Goal: Task Accomplishment & Management: Use online tool/utility

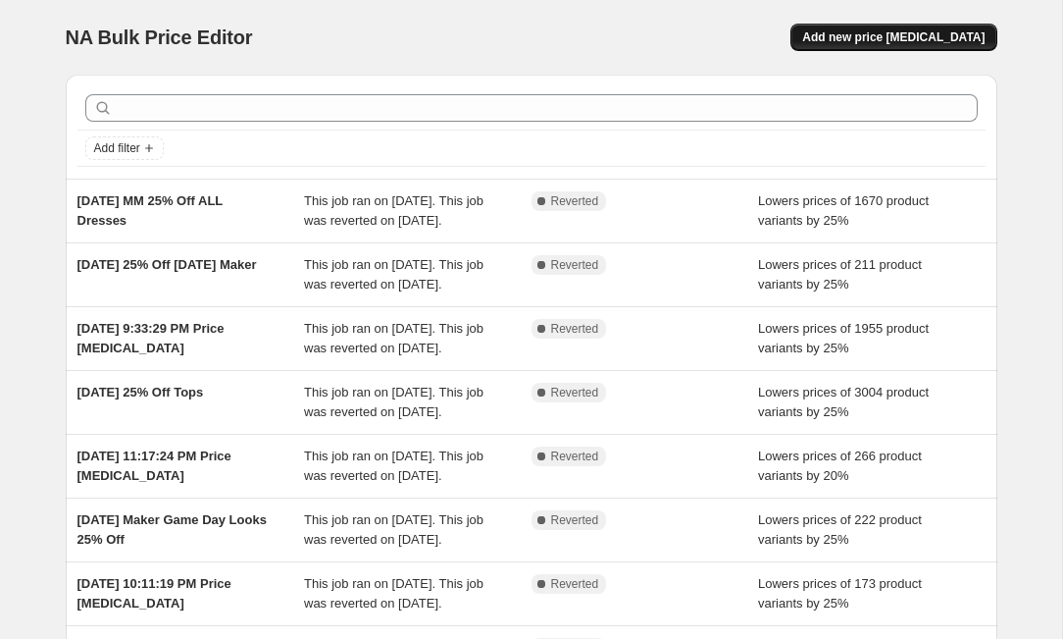
click at [884, 36] on span "Add new price [MEDICAL_DATA]" at bounding box center [894, 37] width 182 height 16
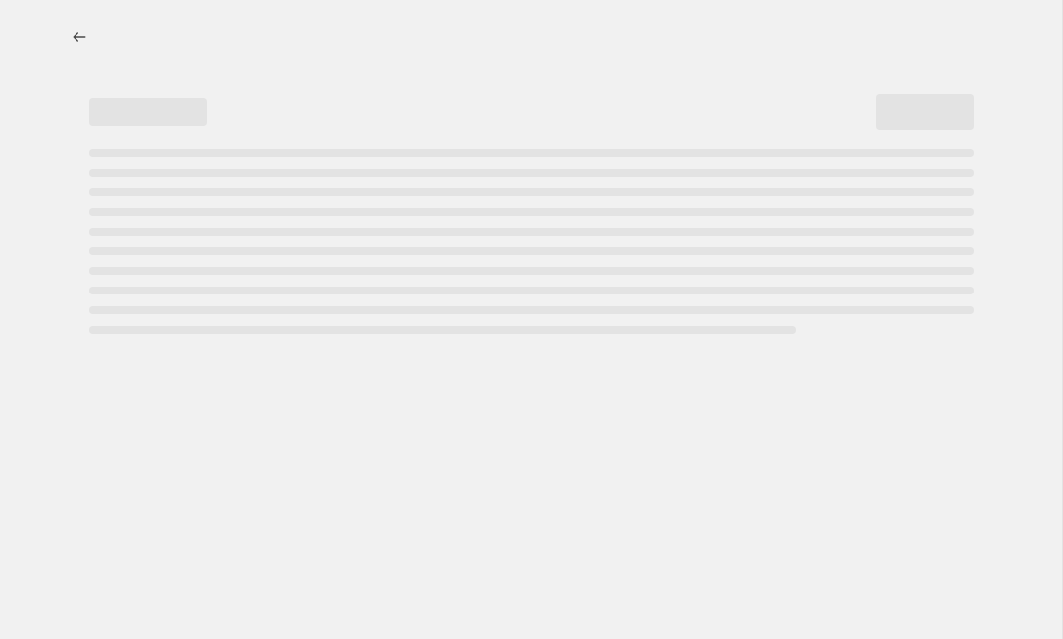
select select "percentage"
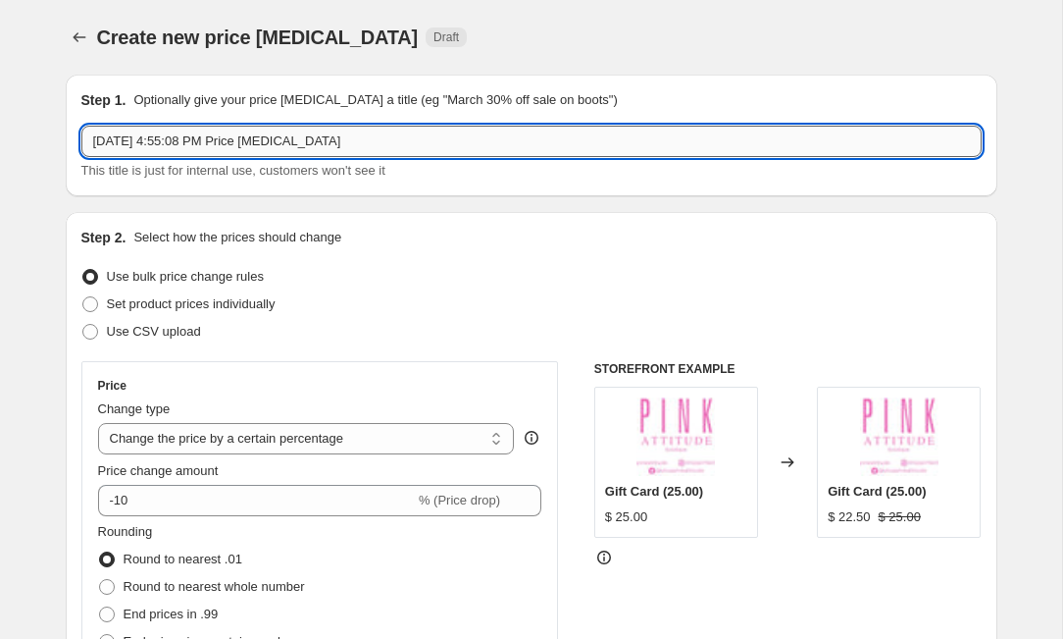
click at [419, 147] on input "[DATE] 4:55:08 PM Price [MEDICAL_DATA]" at bounding box center [531, 141] width 901 height 31
type input "O"
click at [182, 151] on input "[DATE] Maker [DATE] 25% Off" at bounding box center [531, 141] width 901 height 31
click at [186, 146] on input "[DATE] Maker [DATE] 25% Off" at bounding box center [531, 141] width 901 height 31
type input "[DATE] Maker Collection [DATE] 25% Off"
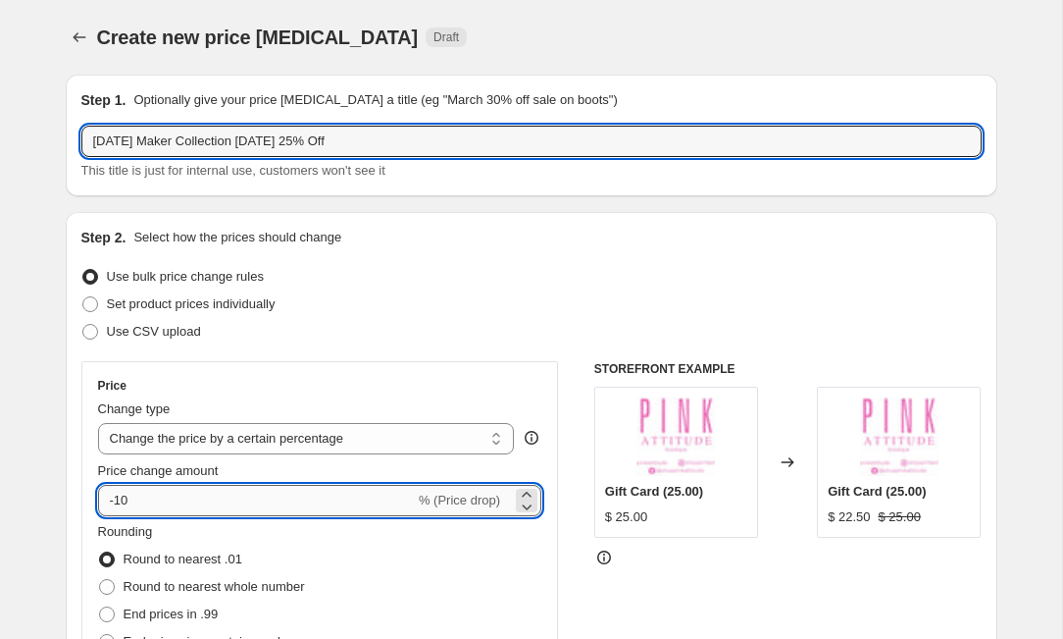
click at [228, 505] on input "-10" at bounding box center [256, 500] width 317 height 31
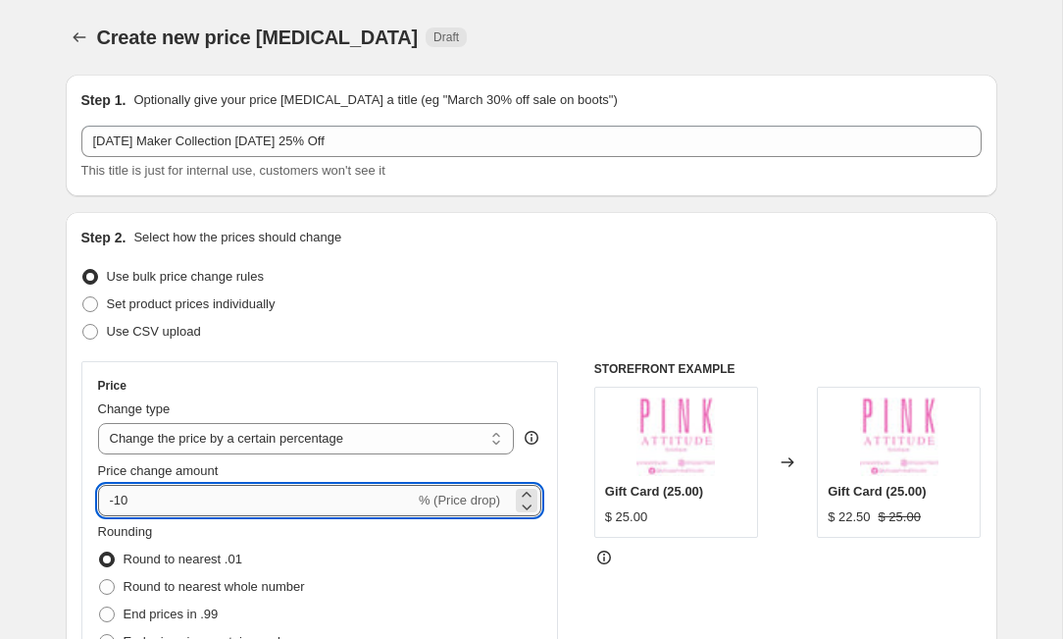
type input "-1"
type input "-25"
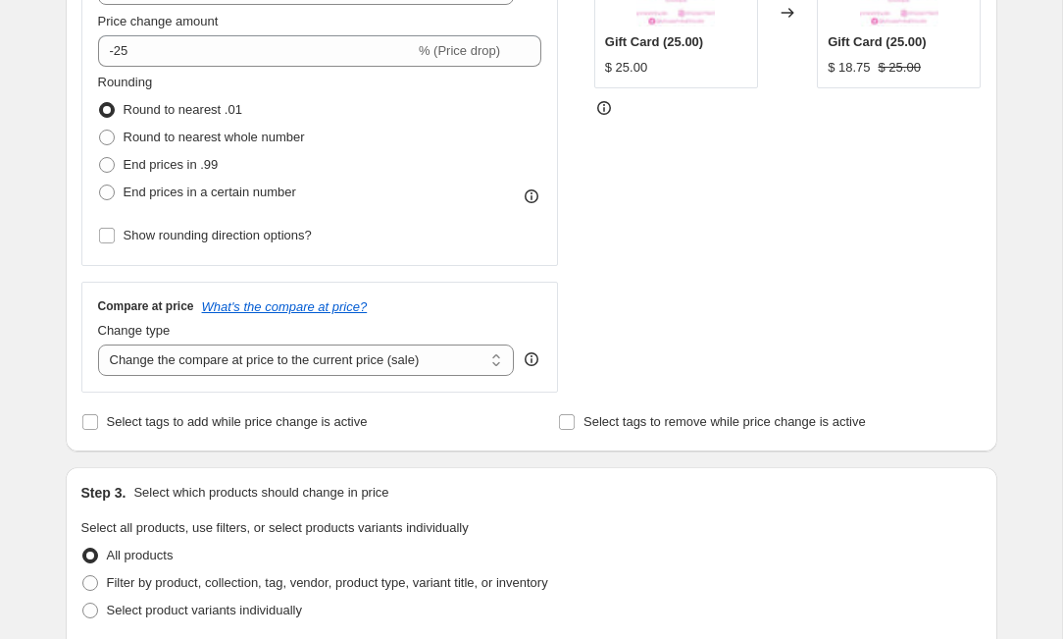
scroll to position [461, 0]
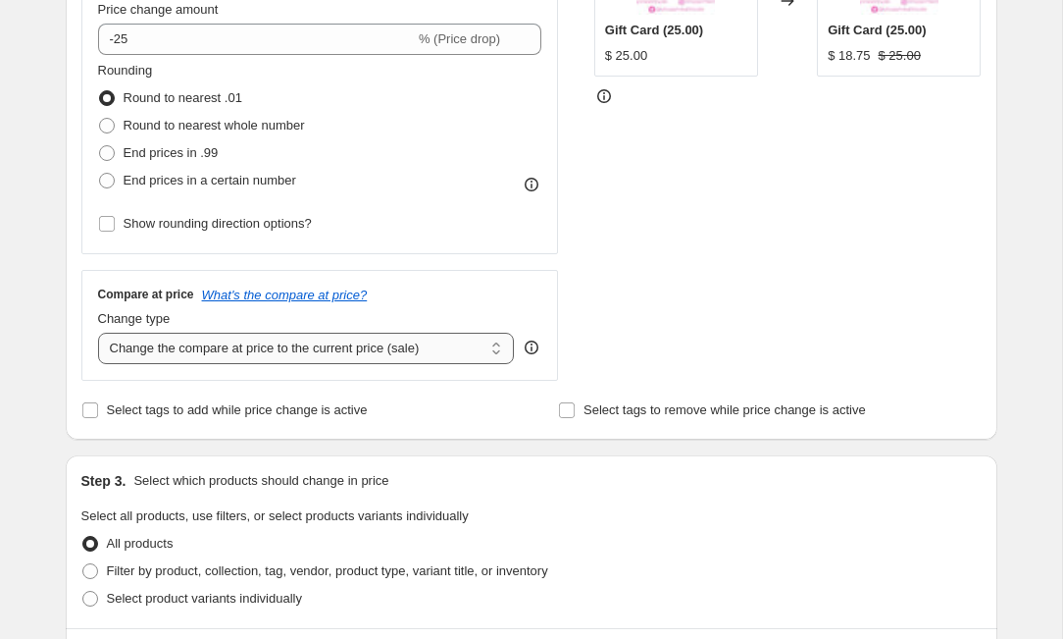
select select "no_change"
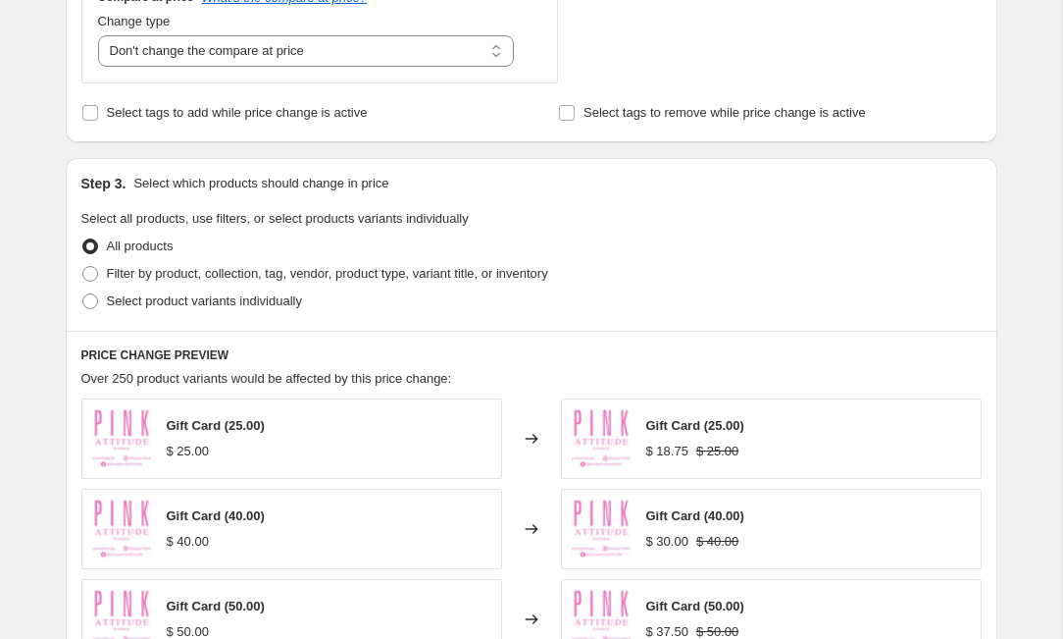
scroll to position [763, 0]
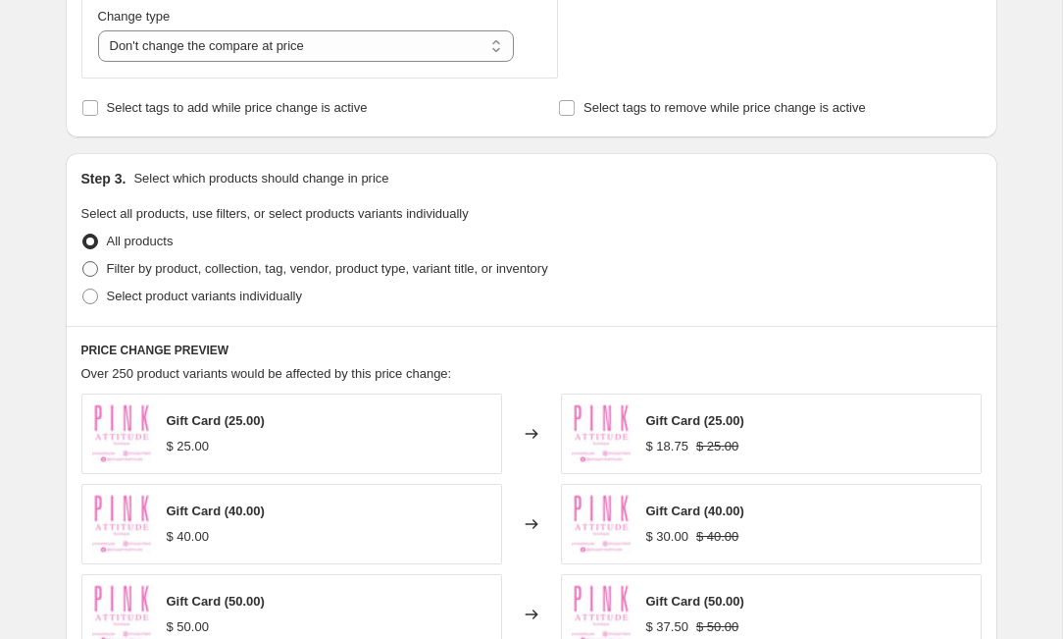
click at [253, 264] on span "Filter by product, collection, tag, vendor, product type, variant title, or inv…" at bounding box center [327, 268] width 441 height 15
click at [83, 262] on input "Filter by product, collection, tag, vendor, product type, variant title, or inv…" at bounding box center [82, 261] width 1 height 1
radio input "true"
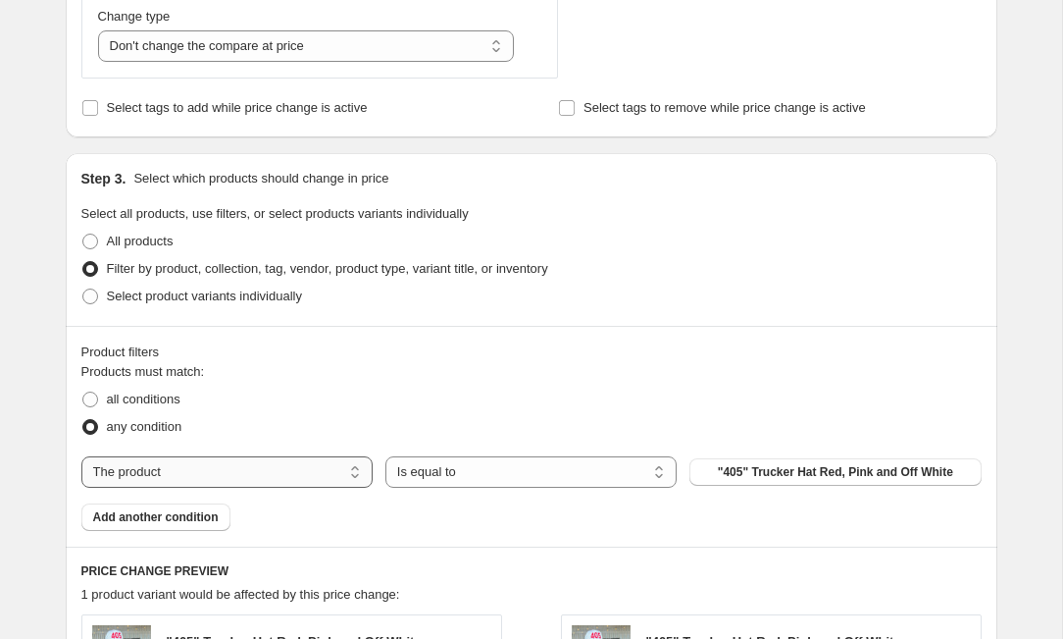
select select "collection"
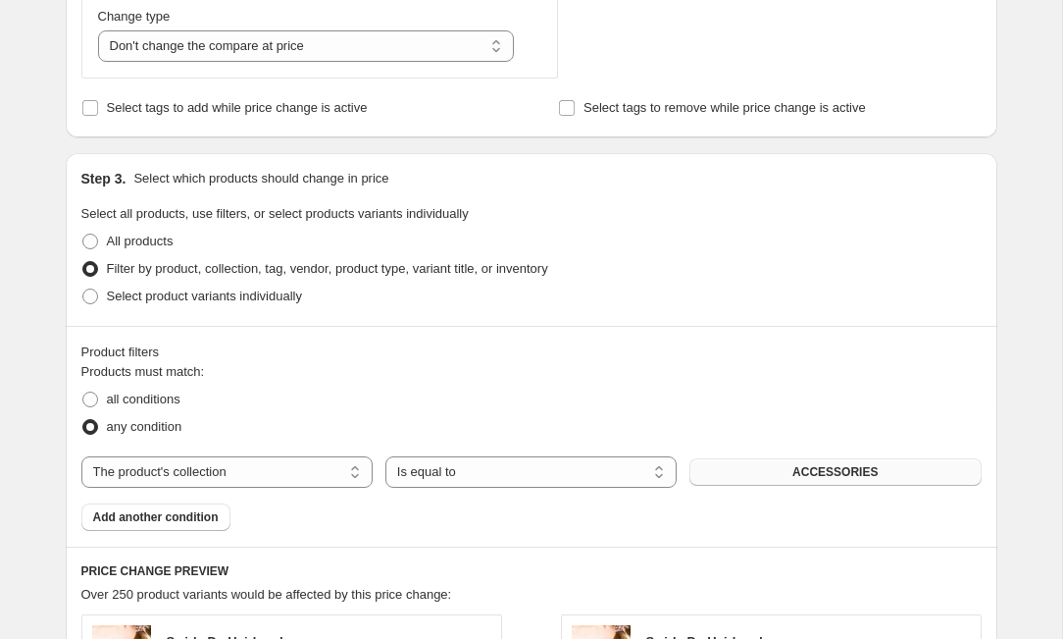
click at [759, 476] on button "ACCESSORIES" at bounding box center [835, 471] width 291 height 27
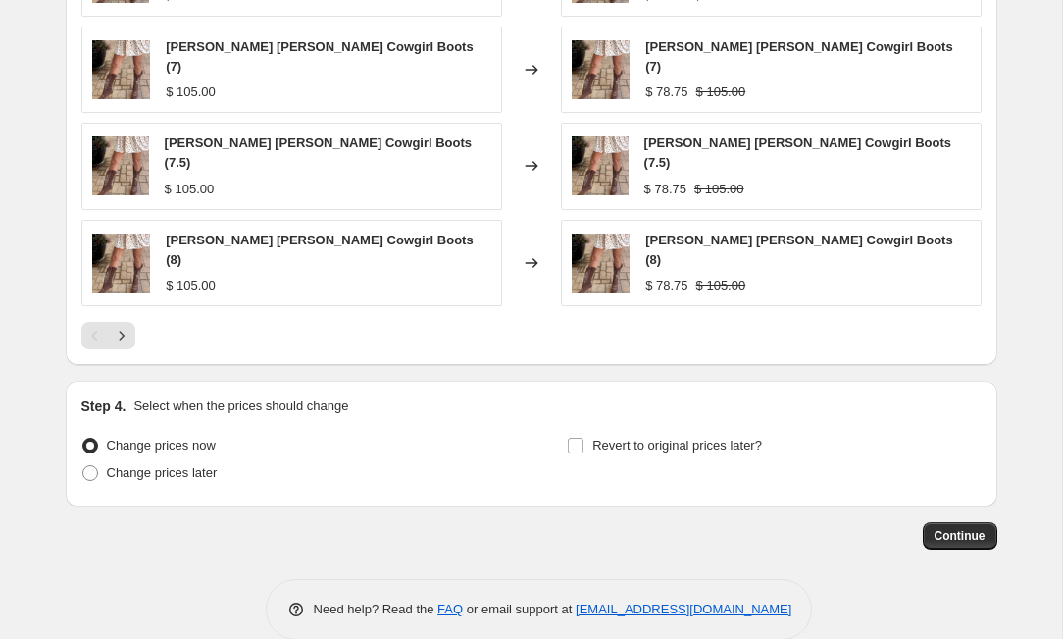
scroll to position [1543, 0]
click at [93, 466] on span at bounding box center [90, 474] width 16 height 16
click at [83, 466] on input "Change prices later" at bounding box center [82, 466] width 1 height 1
radio input "true"
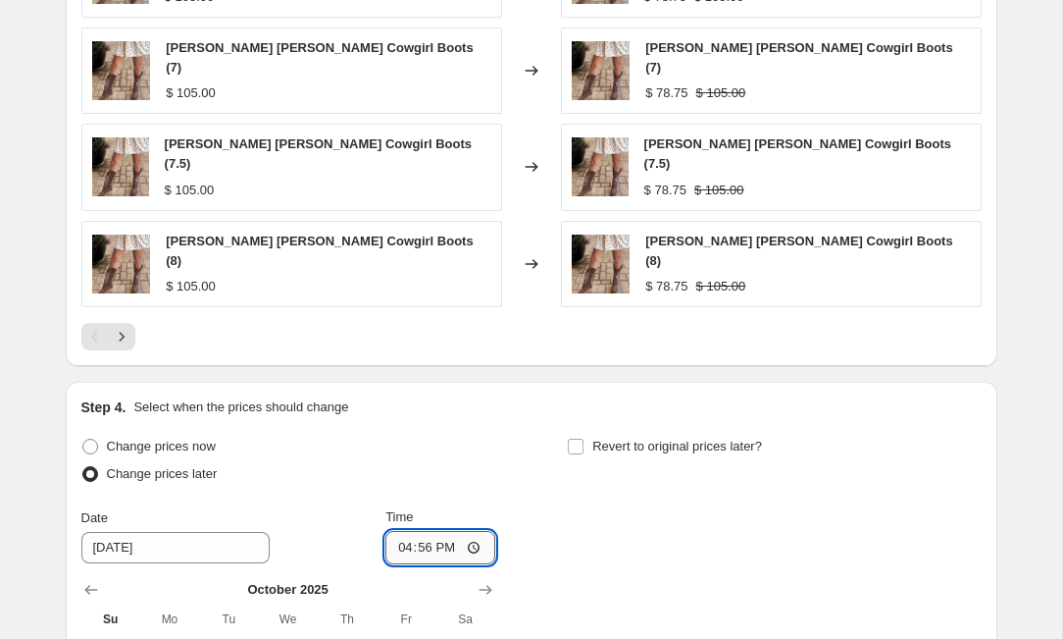
click at [429, 531] on input "16:56" at bounding box center [441, 547] width 110 height 33
type input "23:00"
click at [640, 510] on div "Change prices now Change prices later Date [DATE] Time 23:00 [DATE] Su Mo Tu We…" at bounding box center [531, 612] width 901 height 359
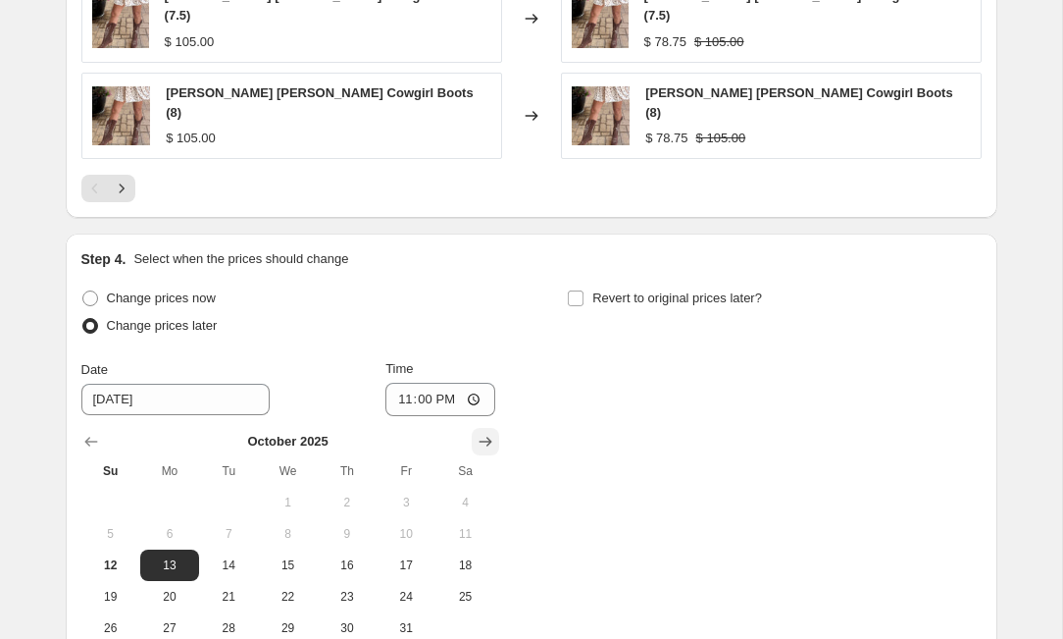
scroll to position [1713, 0]
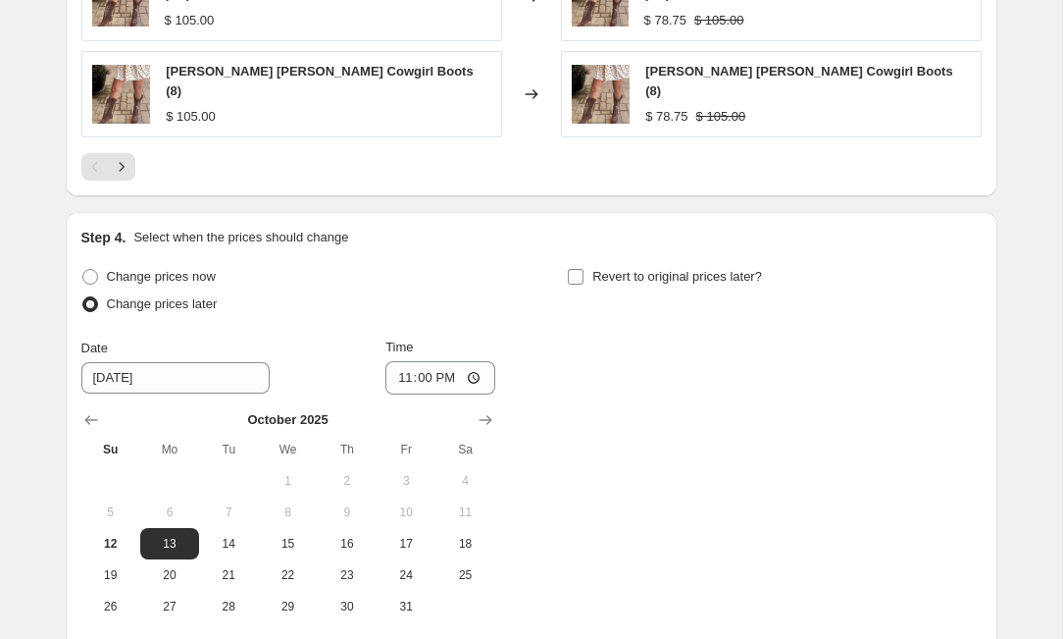
click at [578, 269] on input "Revert to original prices later?" at bounding box center [576, 277] width 16 height 16
checkbox input "true"
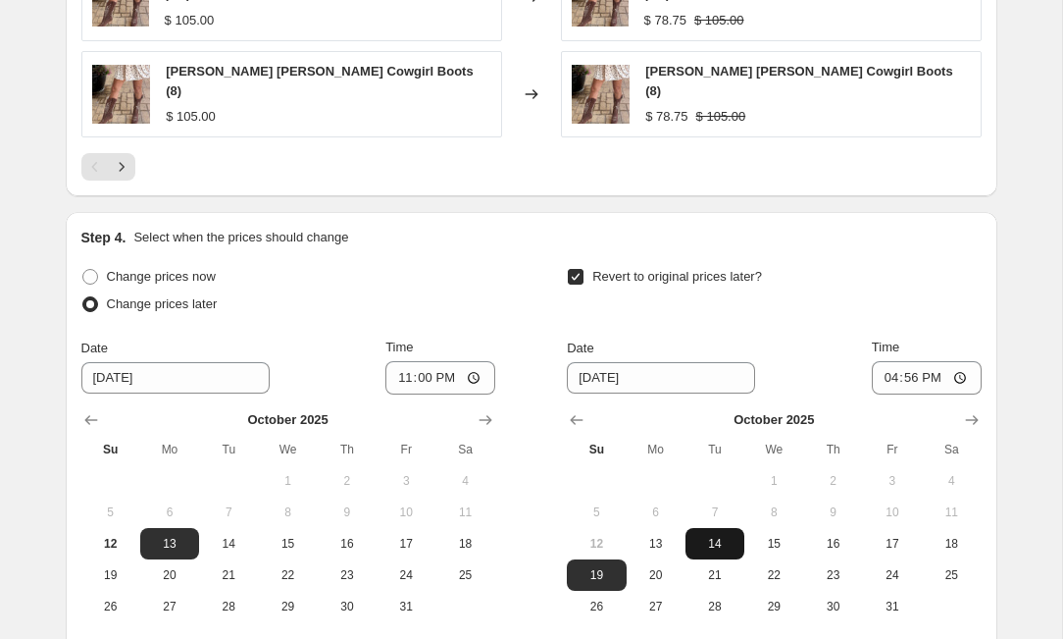
click at [725, 536] on span "14" at bounding box center [715, 544] width 43 height 16
type input "[DATE]"
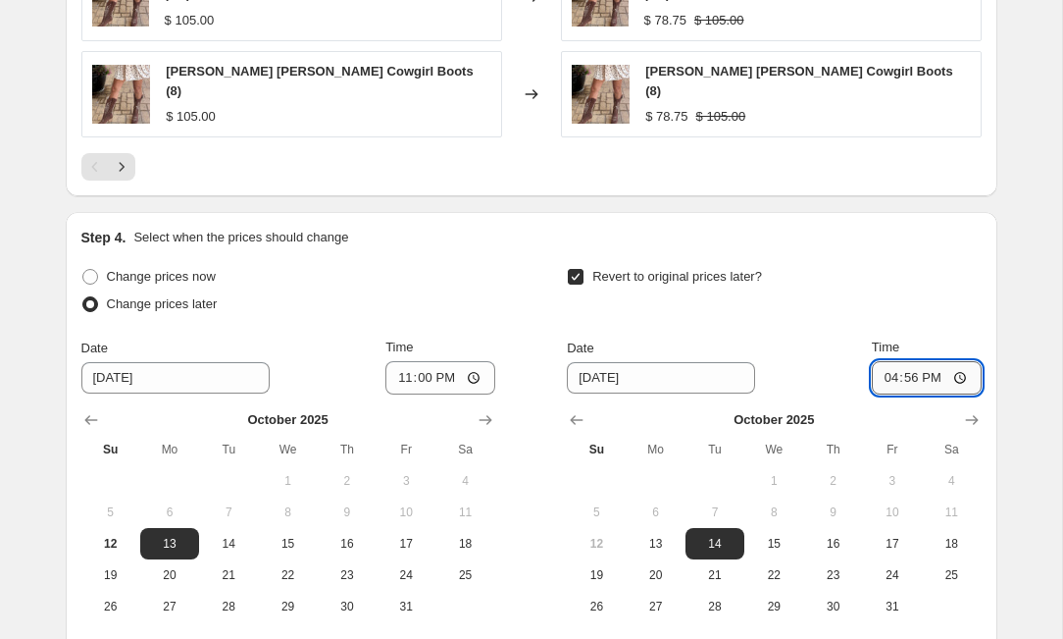
click at [914, 361] on input "16:56" at bounding box center [927, 377] width 110 height 33
click at [935, 361] on input "14:56" at bounding box center [927, 377] width 110 height 33
click at [968, 361] on input "14:00" at bounding box center [927, 377] width 110 height 33
type input "02:00"
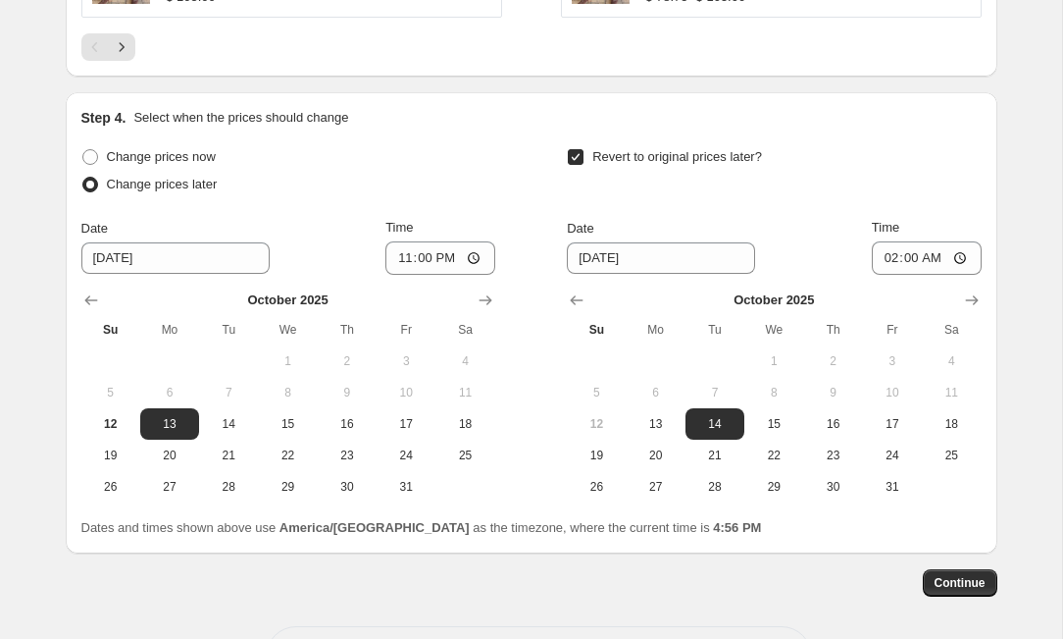
scroll to position [1835, 0]
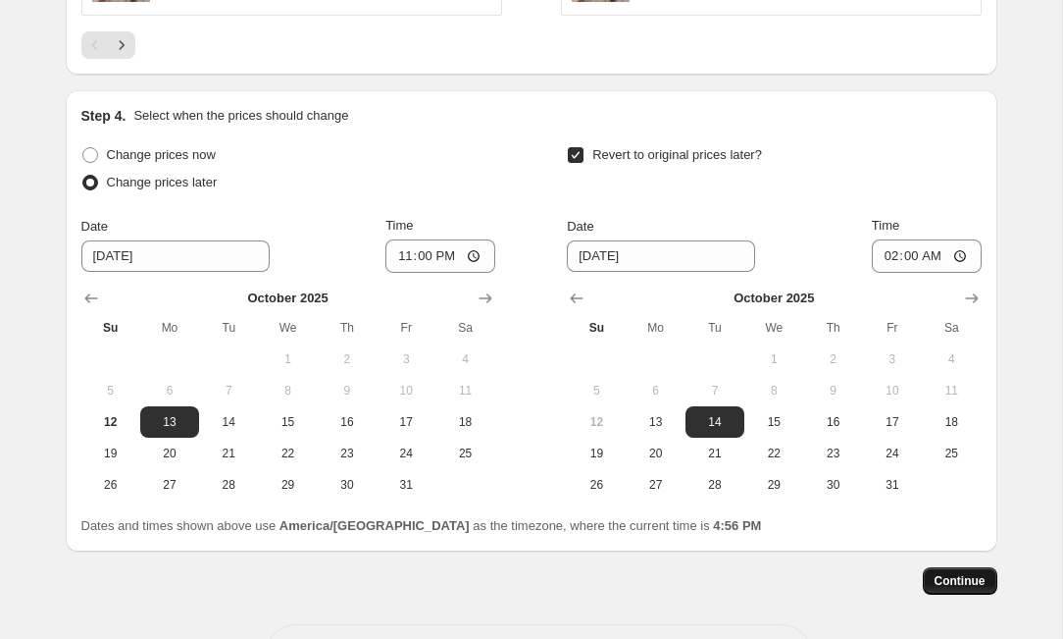
click at [964, 573] on span "Continue" at bounding box center [960, 581] width 51 height 16
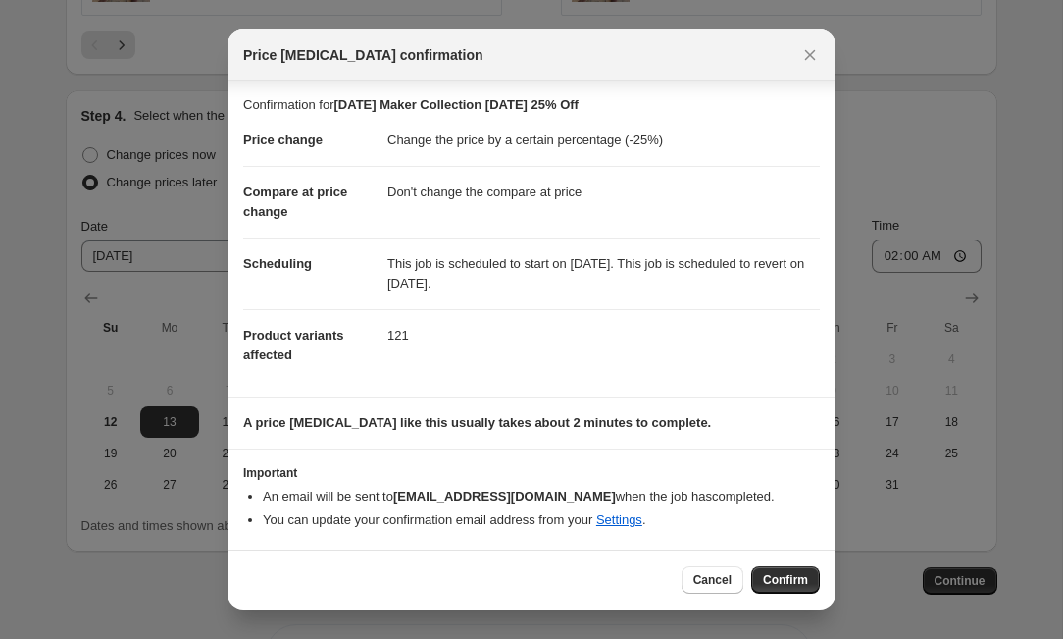
scroll to position [2, 0]
click at [780, 580] on span "Confirm" at bounding box center [785, 580] width 45 height 16
